Goal: Check status

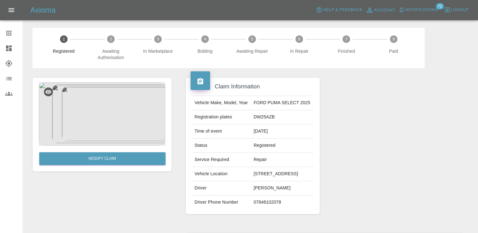
drag, startPoint x: 6, startPoint y: 29, endPoint x: 11, endPoint y: 34, distance: 7.4
click at [6, 29] on link "Claims" at bounding box center [11, 33] width 22 height 15
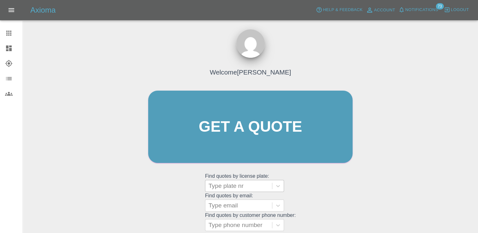
click at [234, 189] on div at bounding box center [239, 186] width 60 height 9
paste input "DS74XWB"
type input "DS74XWB"
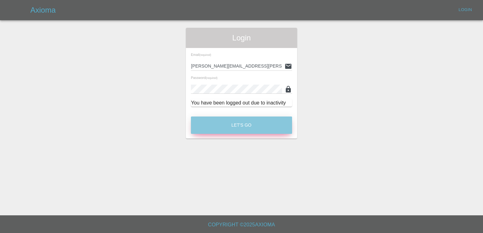
drag, startPoint x: 233, startPoint y: 122, endPoint x: 236, endPoint y: 131, distance: 9.1
click at [233, 122] on button "Let's Go" at bounding box center [241, 125] width 101 height 17
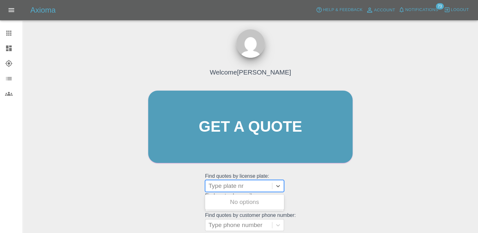
click at [251, 190] on div "Type plate nr" at bounding box center [239, 186] width 67 height 11
paste input "DS74XWB"
type input "DS74XWB"
click at [250, 197] on div "DS74XWB, Finished" at bounding box center [244, 202] width 79 height 13
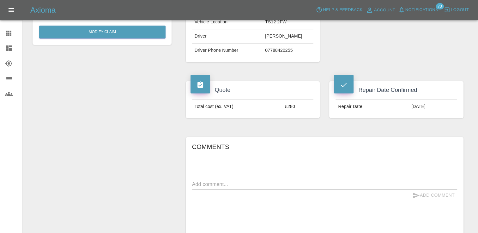
scroll to position [32, 0]
